Goal: Transaction & Acquisition: Purchase product/service

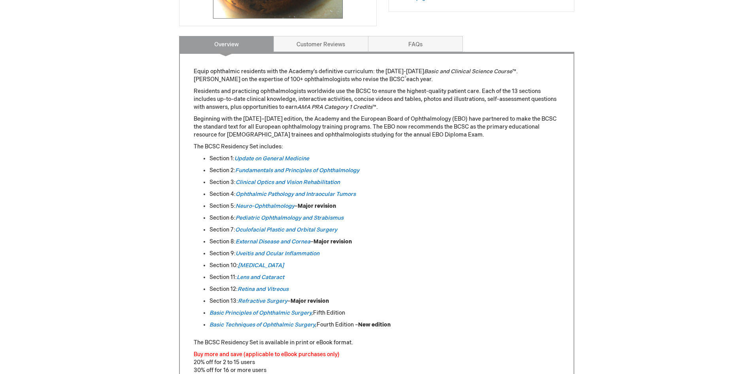
scroll to position [277, 0]
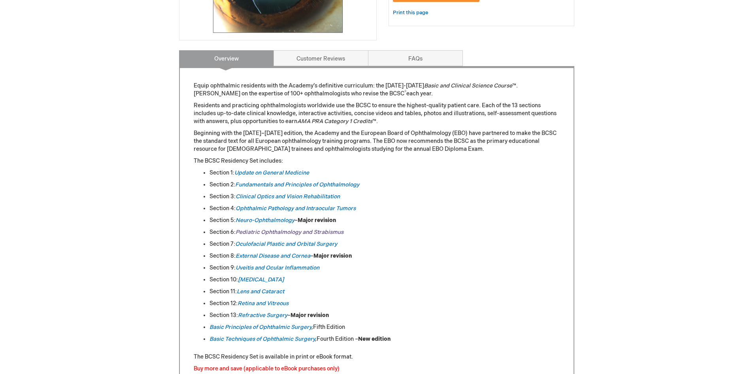
click at [257, 231] on link "Pediatric Ophthalmology and Strabismus" at bounding box center [290, 232] width 108 height 7
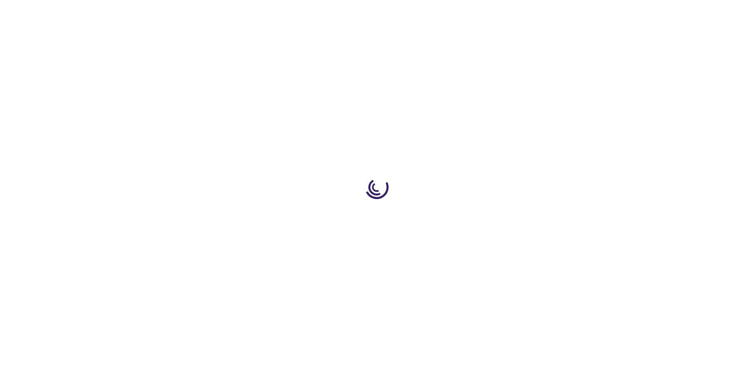
type input "0"
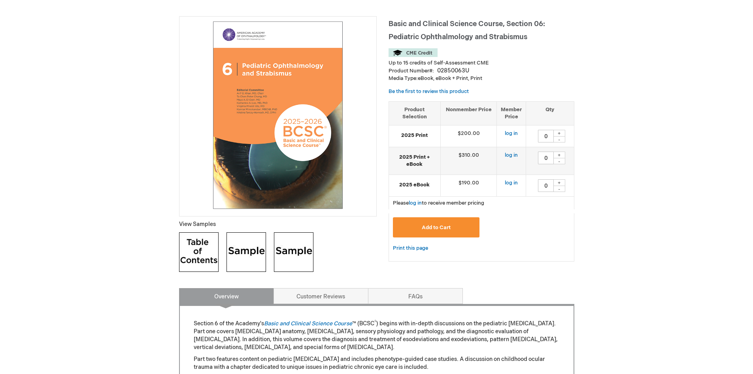
scroll to position [119, 0]
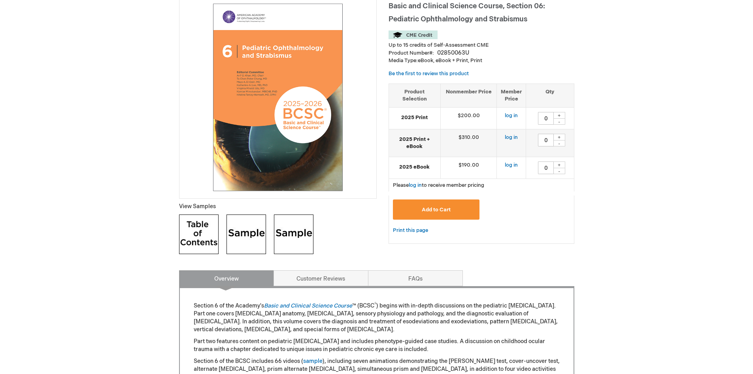
click at [189, 229] on img at bounding box center [199, 234] width 40 height 40
